Goal: Transaction & Acquisition: Purchase product/service

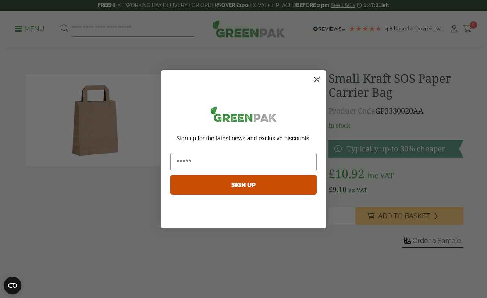
click at [319, 81] on circle "Close dialog" at bounding box center [317, 79] width 12 height 12
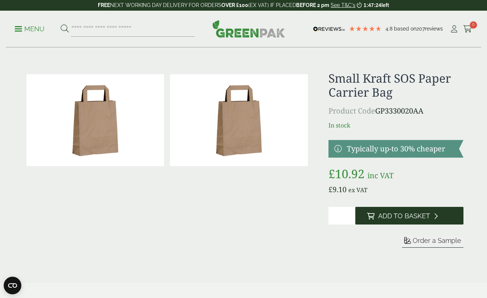
click at [382, 218] on span "Add to Basket" at bounding box center [404, 216] width 52 height 8
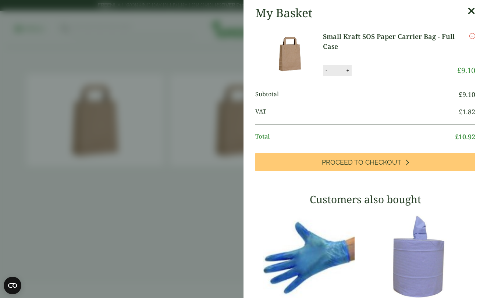
click at [474, 10] on icon at bounding box center [471, 11] width 8 height 10
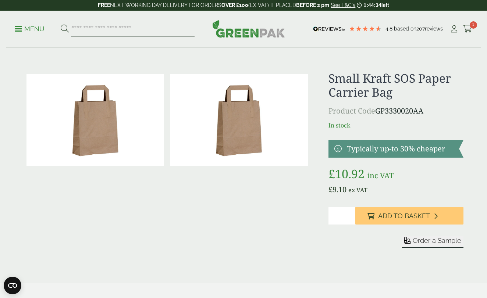
click at [145, 30] on input "search" at bounding box center [133, 28] width 124 height 15
click at [126, 28] on input "search" at bounding box center [133, 28] width 124 height 15
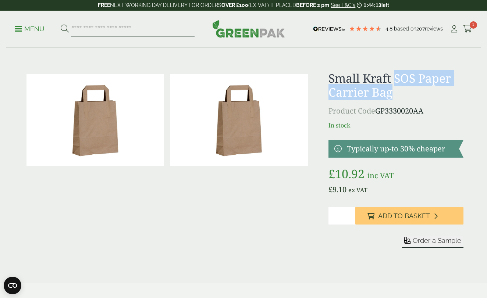
drag, startPoint x: 394, startPoint y: 78, endPoint x: 422, endPoint y: 90, distance: 30.3
click at [422, 90] on h1 "Small Kraft SOS Paper Carrier Bag" at bounding box center [395, 85] width 135 height 28
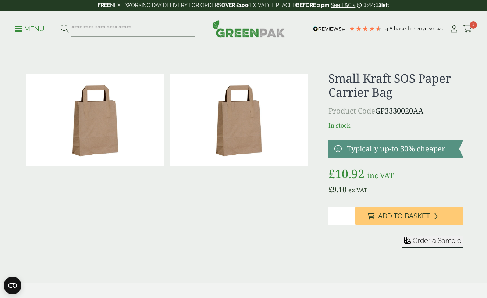
click at [373, 76] on h1 "Small Kraft SOS Paper Carrier Bag" at bounding box center [395, 85] width 135 height 28
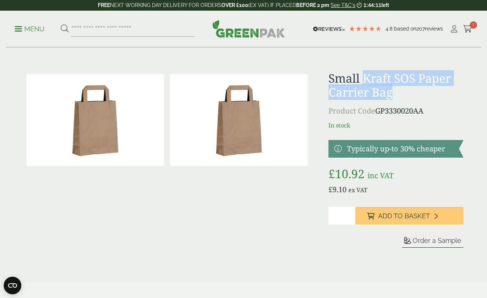
drag, startPoint x: 365, startPoint y: 76, endPoint x: 422, endPoint y: 94, distance: 59.7
click at [422, 94] on h1 "Small Kraft SOS Paper Carrier Bag" at bounding box center [395, 85] width 135 height 28
copy h1 "Kraft SOS Paper Carrier Bag"
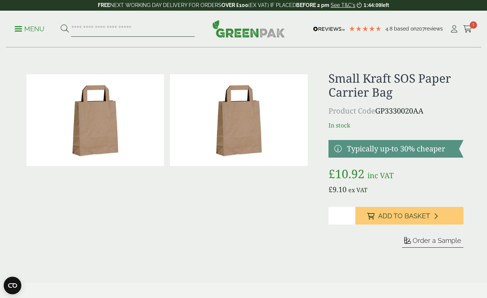
click at [115, 27] on input "search" at bounding box center [133, 28] width 124 height 15
paste input "**********"
type input "**********"
click at [64, 29] on button at bounding box center [65, 29] width 8 height 10
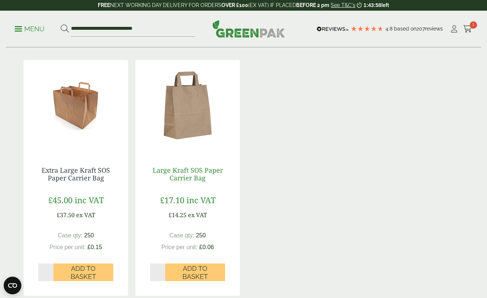
scroll to position [113, 0]
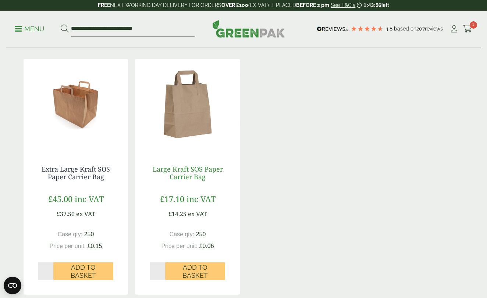
click at [197, 174] on link "Large Kraft SOS Paper Carrier Bag" at bounding box center [188, 173] width 70 height 17
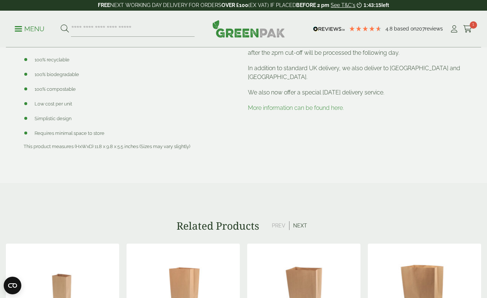
scroll to position [271, 0]
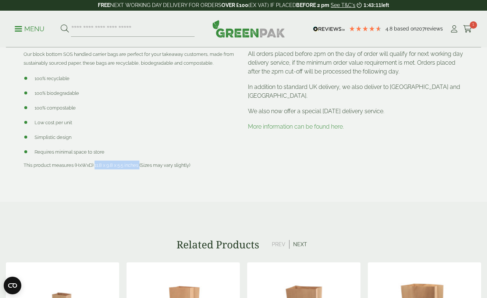
drag, startPoint x: 95, startPoint y: 165, endPoint x: 141, endPoint y: 163, distance: 46.4
click at [141, 163] on span "This product measures (HxWxD) 11.8 x 9.8 x 5.5 inches (Sizes may vary slightly)" at bounding box center [107, 166] width 167 height 6
copy span "11.8 x 9.8 x 5.5 inches"
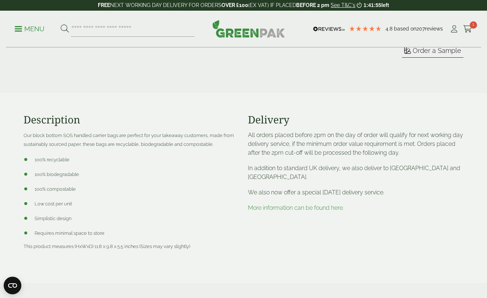
scroll to position [257, 0]
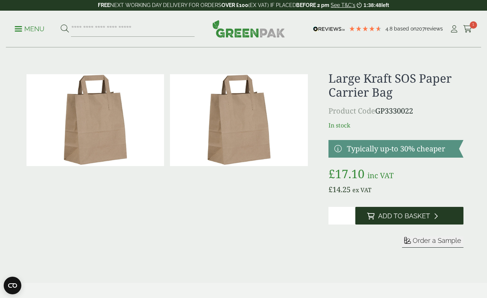
click at [389, 217] on span "Add to Basket" at bounding box center [404, 216] width 52 height 8
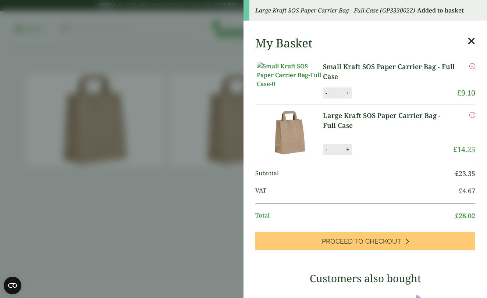
click at [472, 66] on icon "Remove this item" at bounding box center [472, 66] width 6 height 6
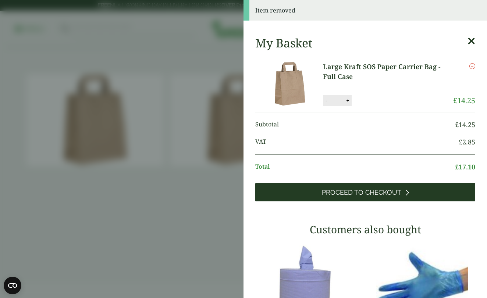
click at [413, 194] on link "Proceed to Checkout" at bounding box center [365, 192] width 220 height 18
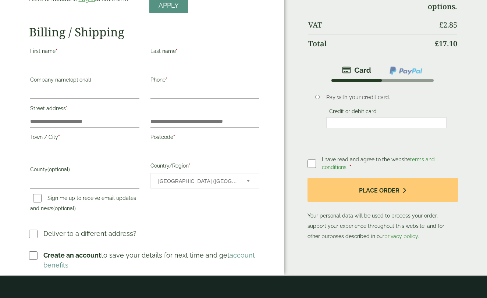
scroll to position [131, 0]
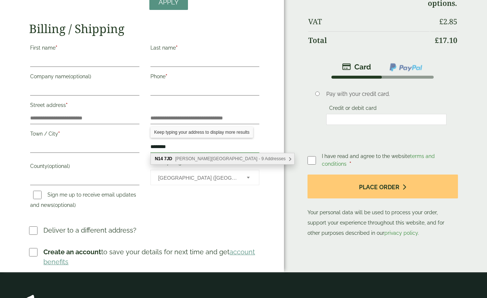
type input "*******"
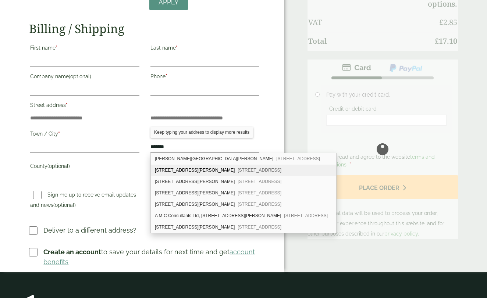
click at [167, 168] on div "1 Wilmer Way London, N14 7JD" at bounding box center [243, 170] width 185 height 11
type input "**********"
type input "******"
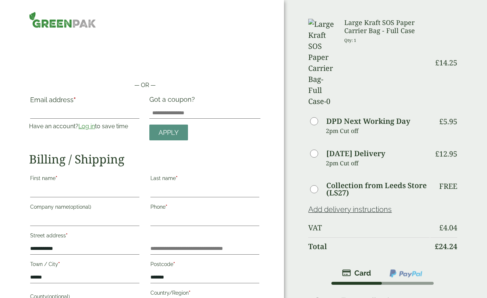
scroll to position [0, 0]
